Goal: Task Accomplishment & Management: Complete application form

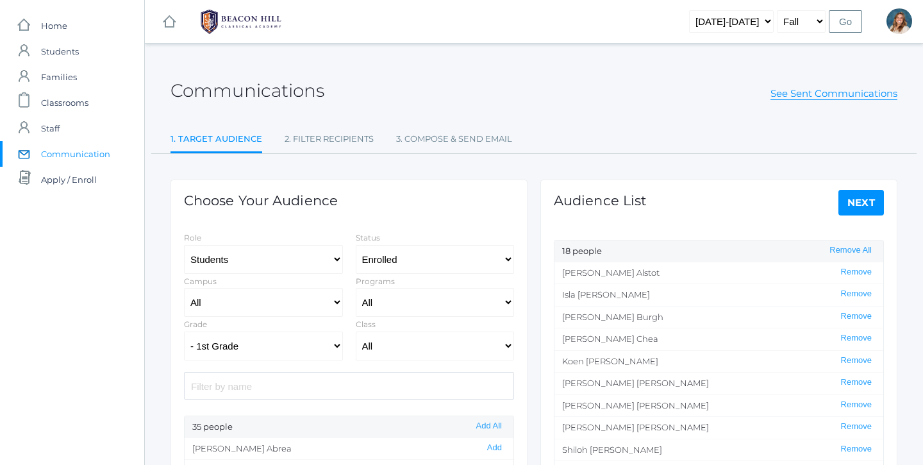
select select "Enrolled"
select select "1"
click at [64, 102] on span "Classrooms" at bounding box center [64, 103] width 47 height 26
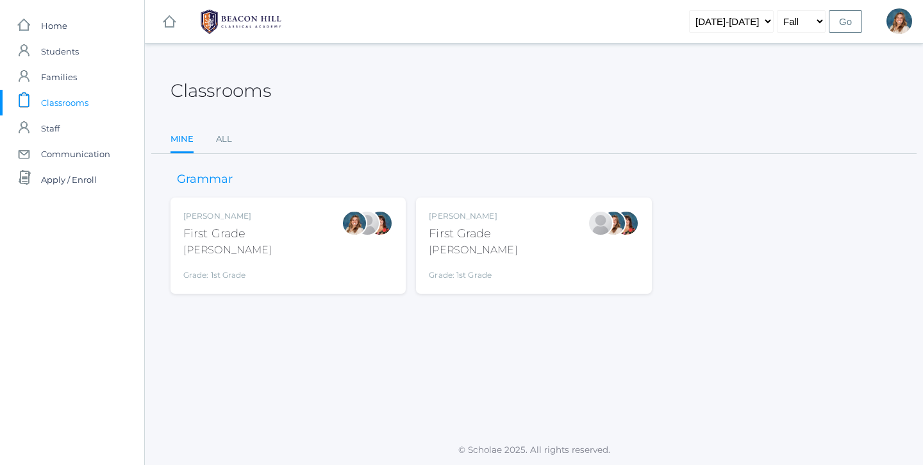
click at [305, 240] on div "Liv Barber First Grade Barber Grade: 1st Grade 01LA" at bounding box center [288, 245] width 210 height 71
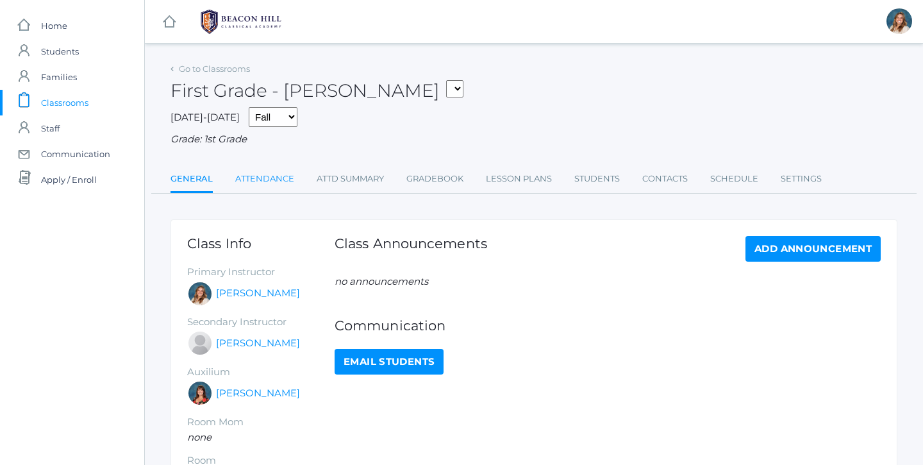
click at [269, 166] on link "Attendance" at bounding box center [264, 179] width 59 height 26
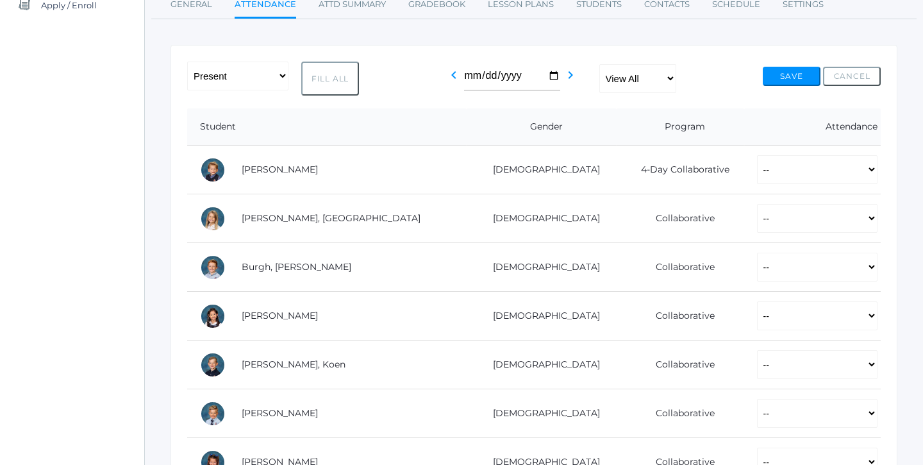
scroll to position [187, 0]
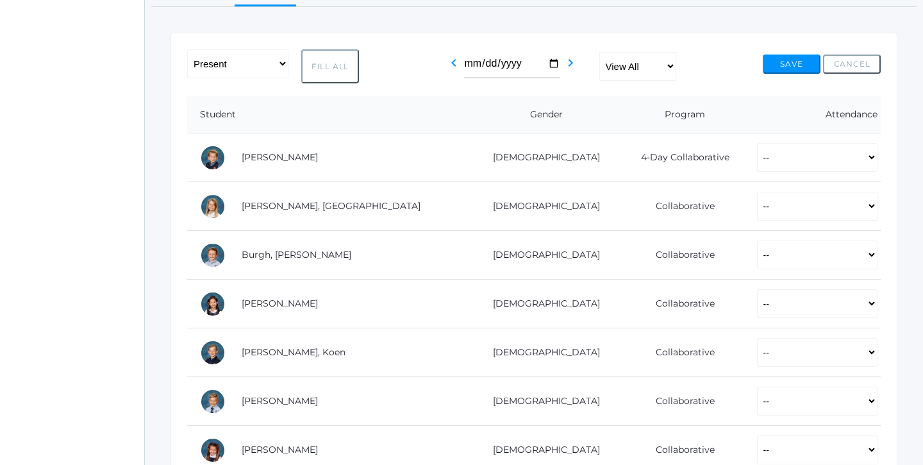
click at [326, 65] on button "Fill All" at bounding box center [330, 66] width 58 height 34
select select "P"
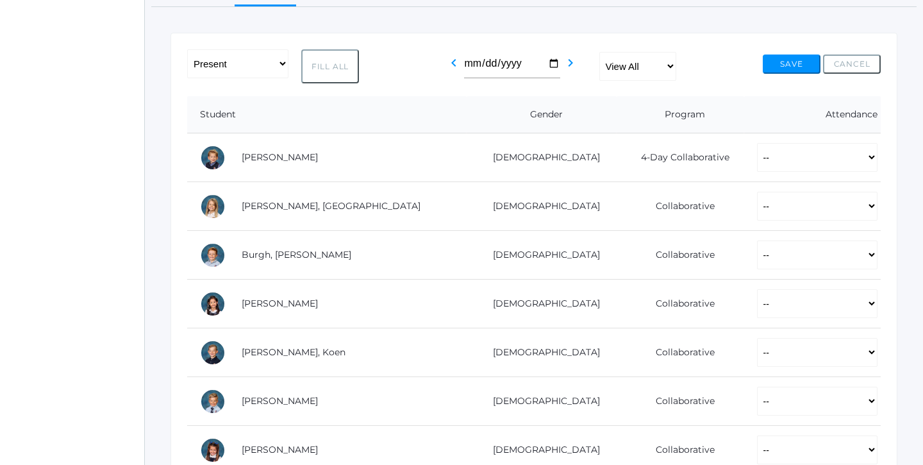
select select "P"
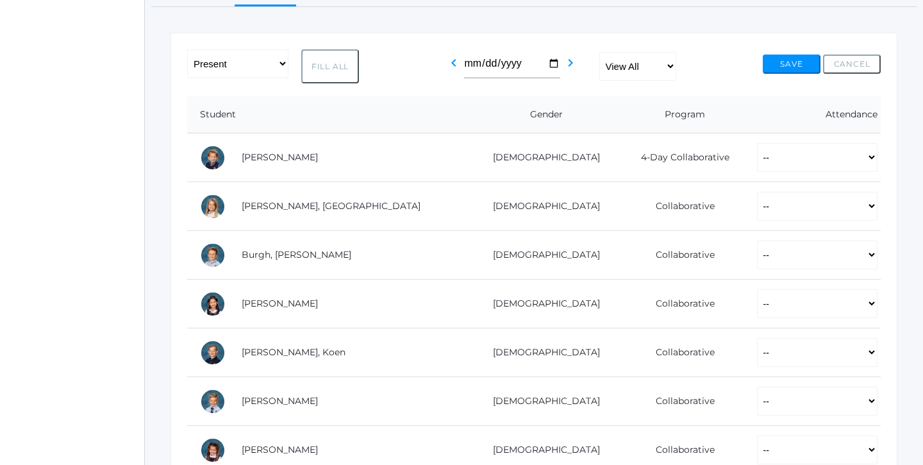
select select "P"
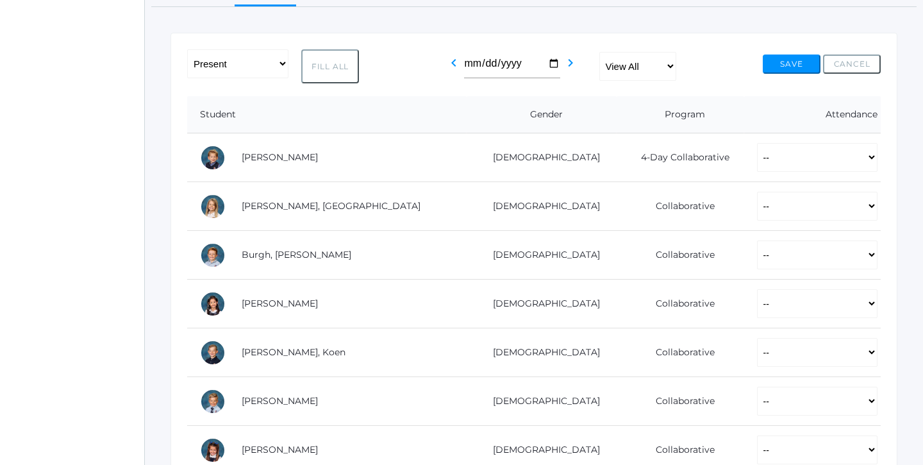
select select "P"
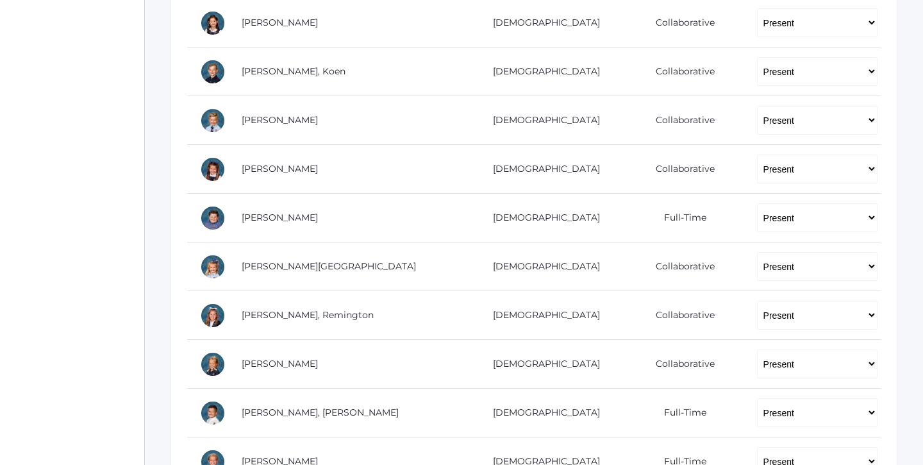
scroll to position [467, 0]
select select "AE"
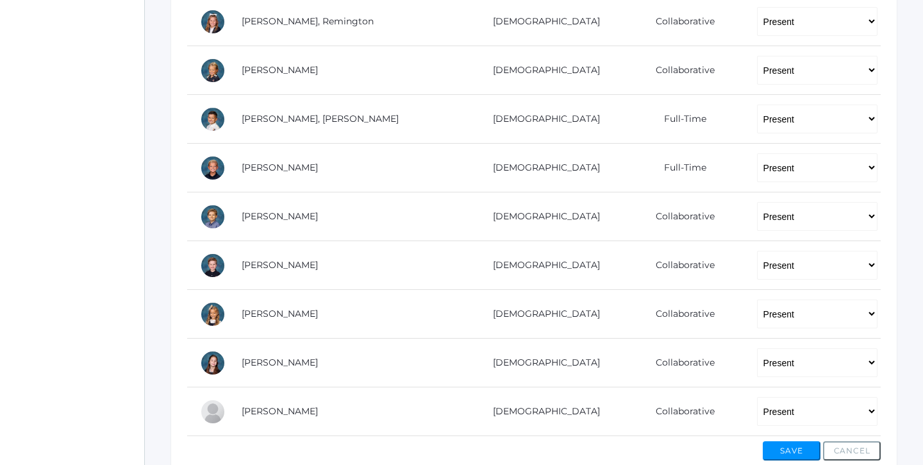
scroll to position [766, 0]
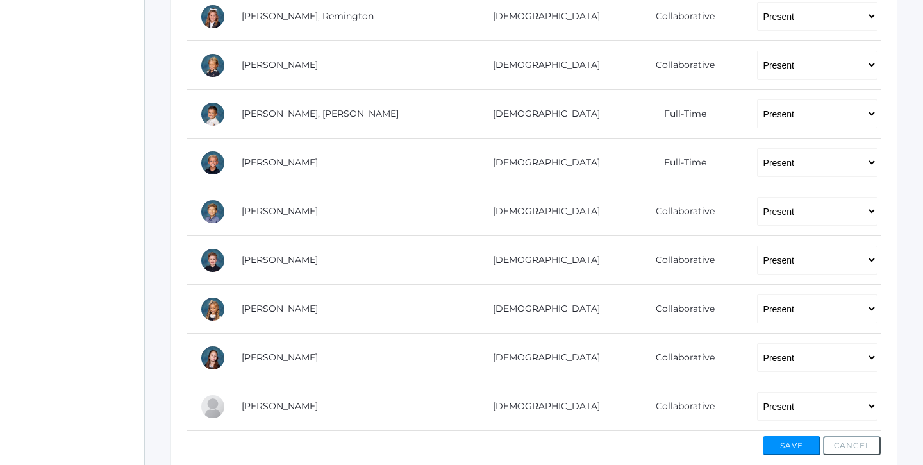
click at [781, 438] on button "Save" at bounding box center [792, 445] width 58 height 19
